Goal: Information Seeking & Learning: Learn about a topic

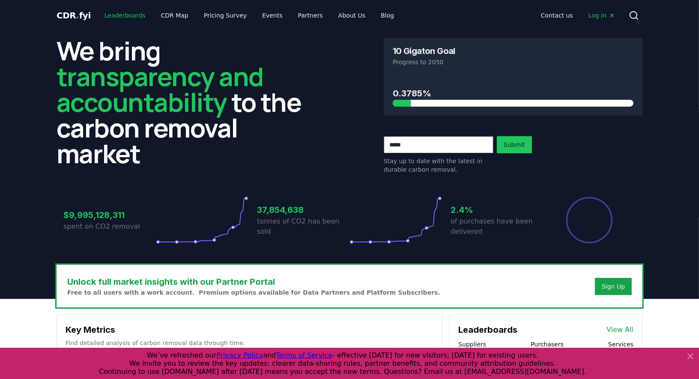
click at [122, 14] on link "Leaderboards" at bounding box center [125, 15] width 55 height 15
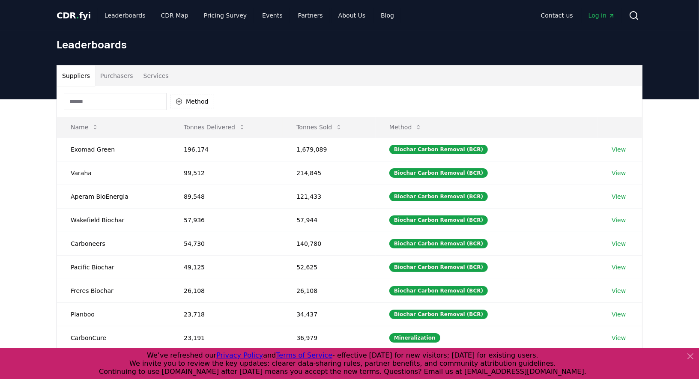
click at [117, 80] on button "Purchasers" at bounding box center [116, 76] width 43 height 21
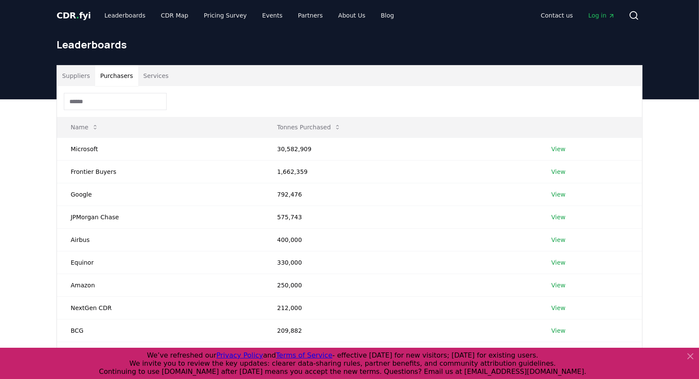
click at [116, 101] on input at bounding box center [115, 101] width 103 height 17
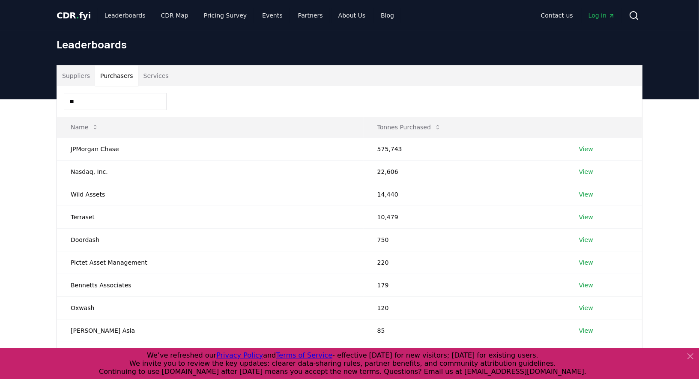
type input "*"
